Goal: Task Accomplishment & Management: Use online tool/utility

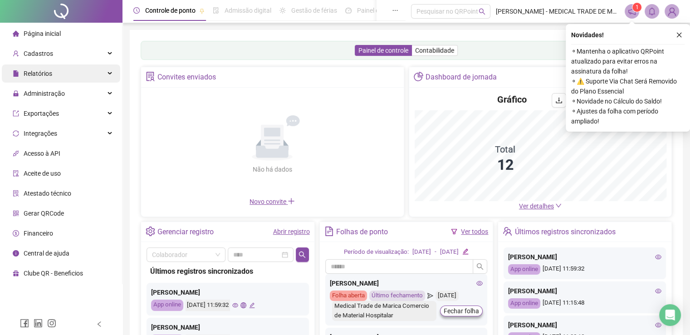
click at [96, 76] on div "Relatórios" at bounding box center [61, 73] width 118 height 18
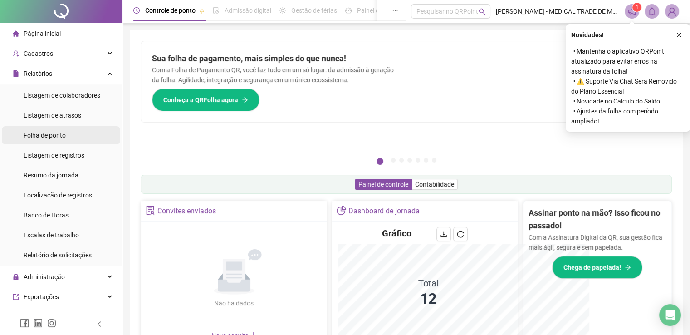
click at [53, 136] on span "Folha de ponto" at bounding box center [45, 135] width 42 height 7
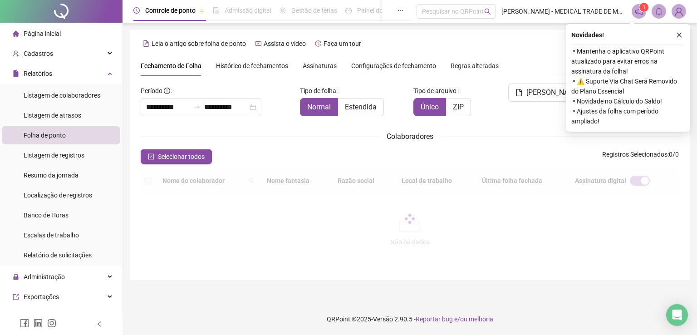
click at [680, 40] on div "Novidades ! ⚬ Mantenha o aplicativo QRPoint atualizado para evitar erros na ass…" at bounding box center [628, 78] width 124 height 108
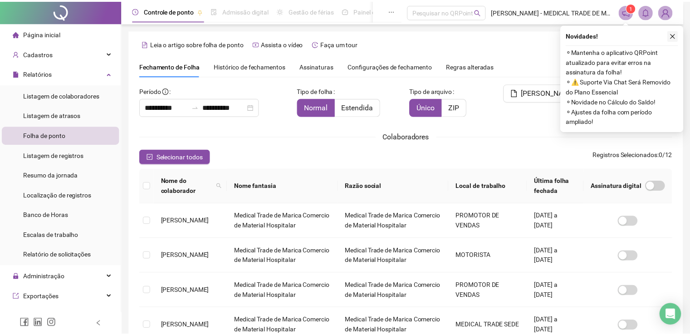
scroll to position [18, 0]
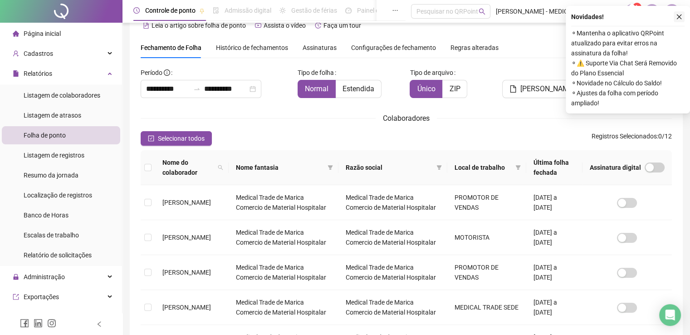
click at [681, 17] on icon "close" at bounding box center [679, 17] width 6 height 6
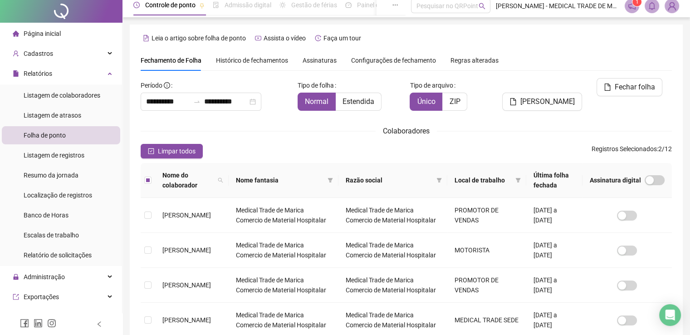
scroll to position [0, 0]
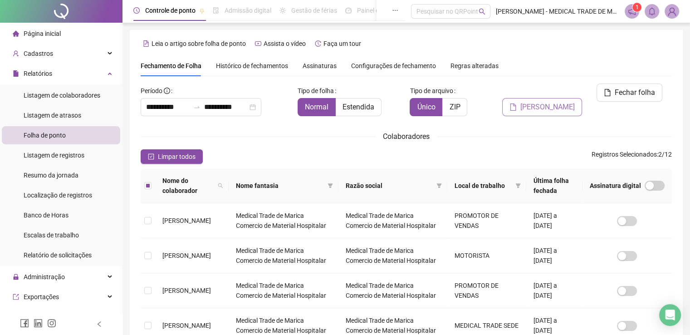
click at [556, 102] on span "[PERSON_NAME]" at bounding box center [547, 107] width 54 height 11
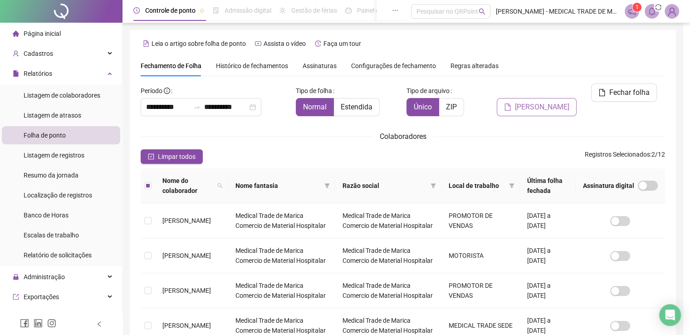
scroll to position [18, 0]
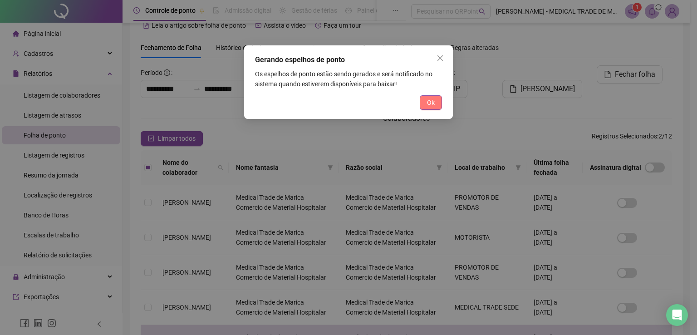
click at [421, 102] on button "Ok" at bounding box center [431, 102] width 22 height 15
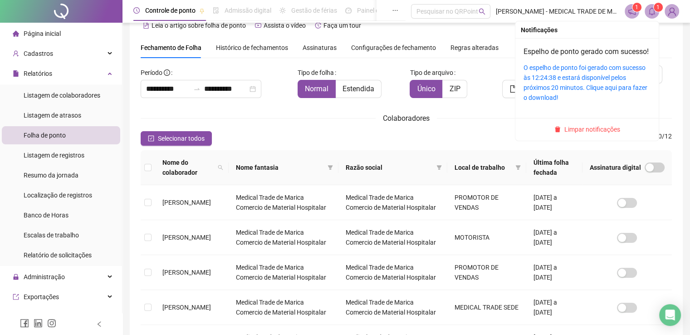
click at [655, 13] on icon "bell" at bounding box center [652, 11] width 8 height 8
click at [602, 78] on link "O espelho de ponto foi gerado com sucesso às 12:24:38 e estará disponível pelos…" at bounding box center [586, 82] width 124 height 37
